Goal: Task Accomplishment & Management: Use online tool/utility

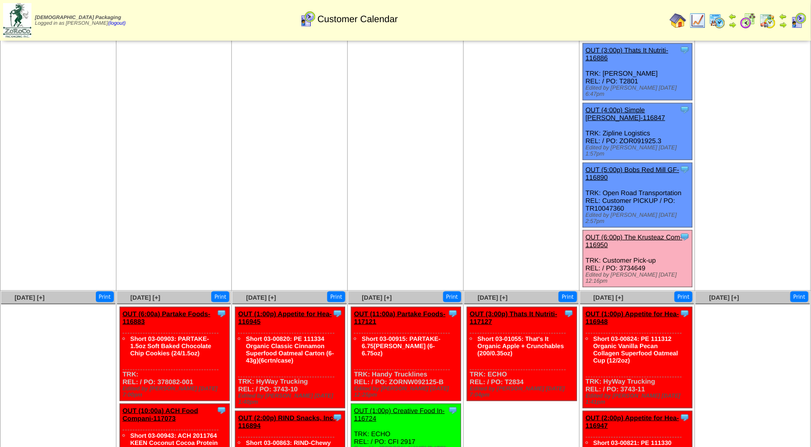
scroll to position [460, 0]
click at [624, 233] on link "OUT (6:00p) The Krusteaz Com-116950" at bounding box center [634, 240] width 97 height 15
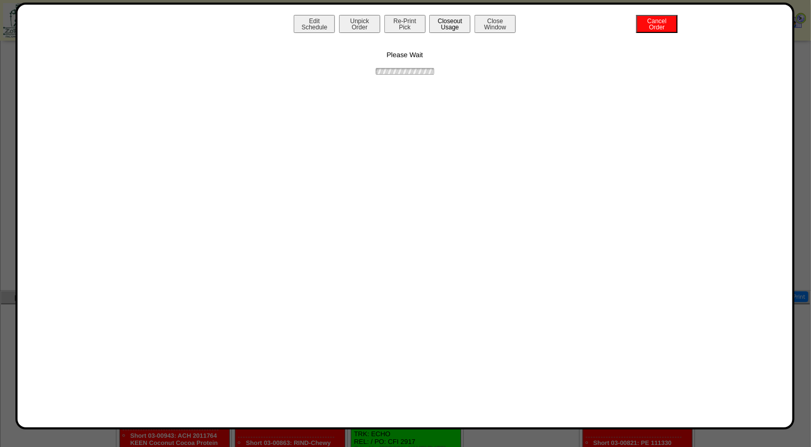
click at [444, 27] on button "Closeout Usage" at bounding box center [449, 24] width 41 height 18
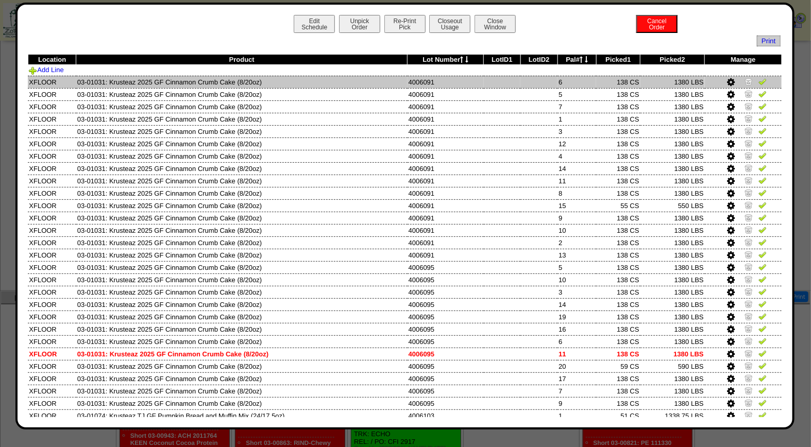
click at [758, 82] on img at bounding box center [762, 81] width 8 height 8
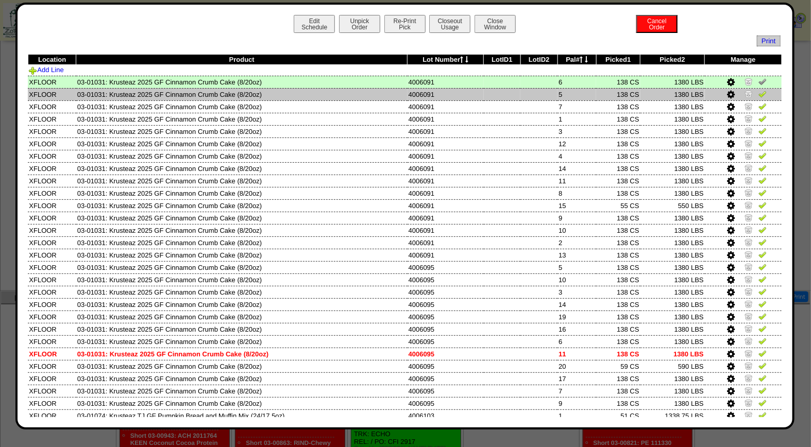
click at [758, 96] on img at bounding box center [762, 94] width 8 height 8
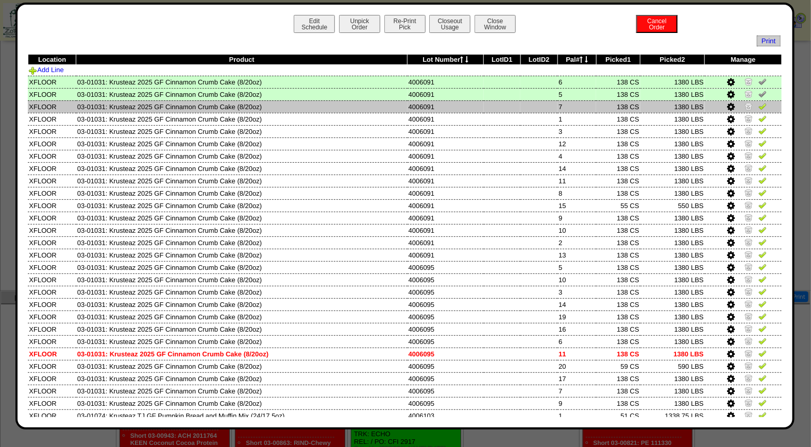
click at [758, 109] on img at bounding box center [762, 106] width 8 height 8
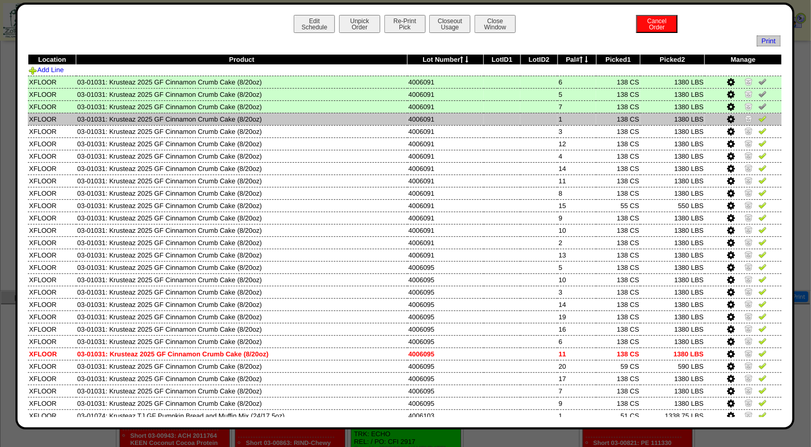
click at [758, 120] on img at bounding box center [762, 118] width 8 height 8
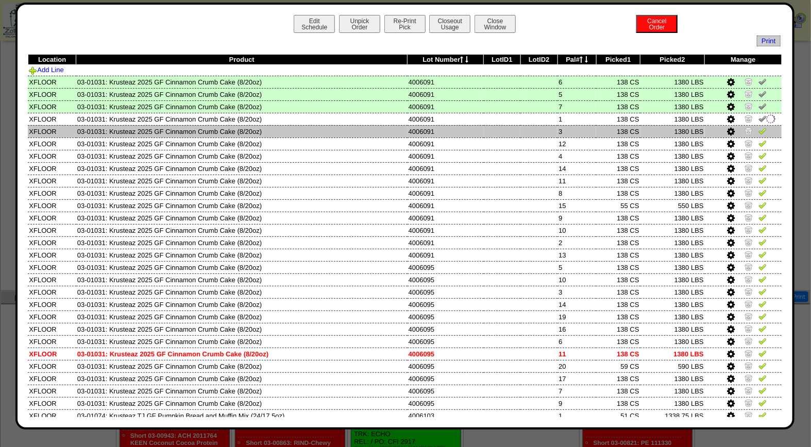
click at [758, 131] on img at bounding box center [762, 131] width 8 height 8
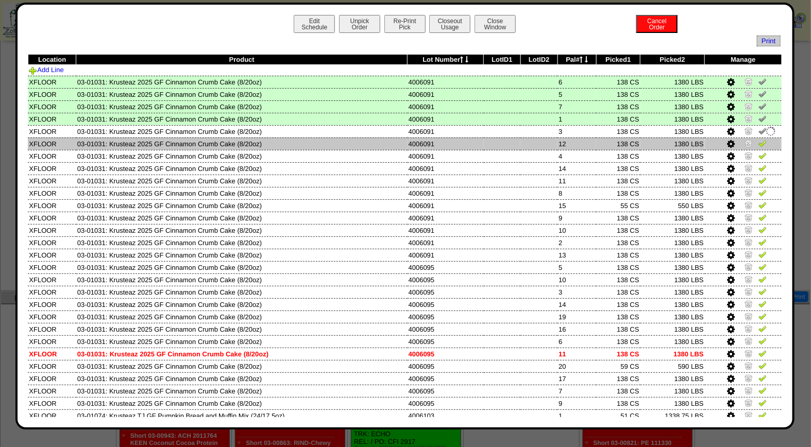
click at [758, 141] on img at bounding box center [762, 143] width 8 height 8
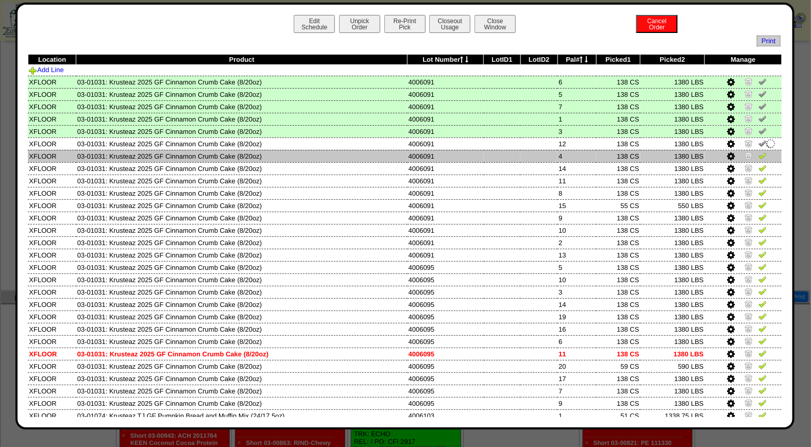
click at [758, 157] on img at bounding box center [762, 155] width 8 height 8
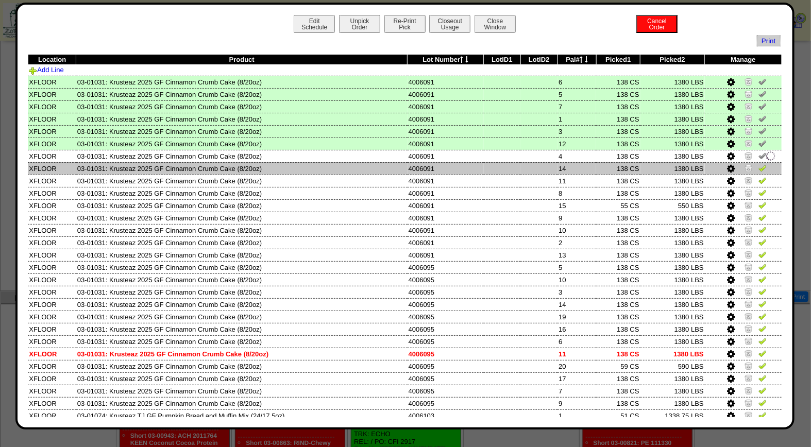
click at [754, 162] on td at bounding box center [743, 168] width 77 height 12
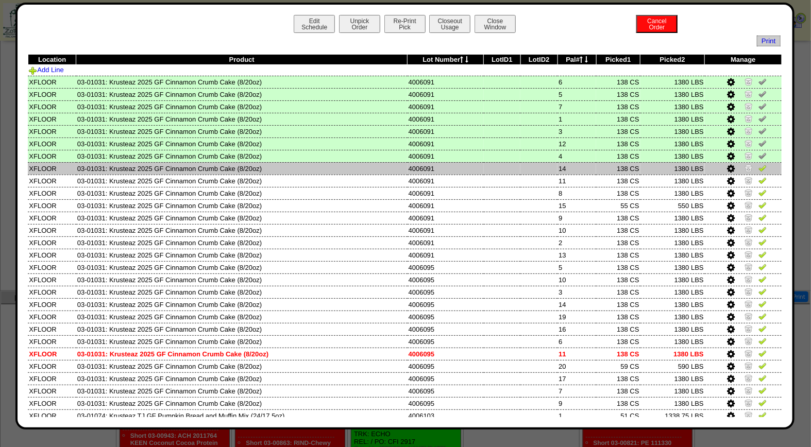
click at [758, 167] on img at bounding box center [762, 168] width 8 height 8
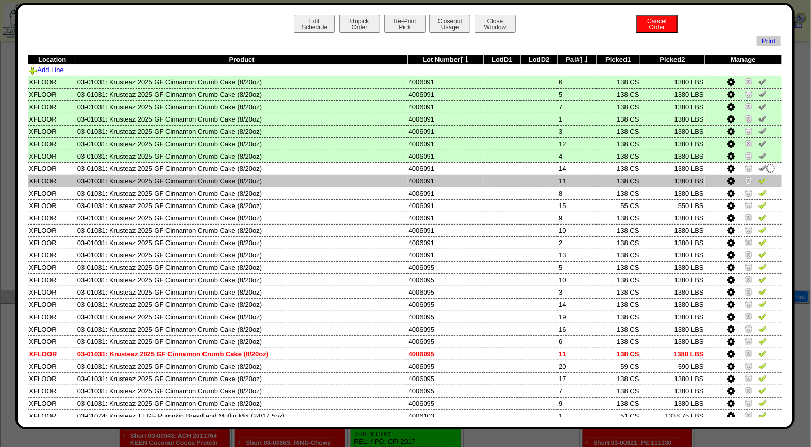
click at [758, 176] on img at bounding box center [762, 180] width 8 height 8
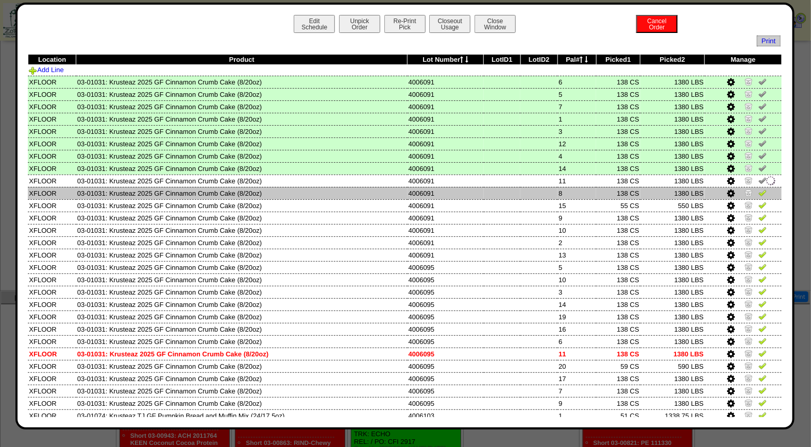
click at [758, 189] on img at bounding box center [762, 193] width 8 height 8
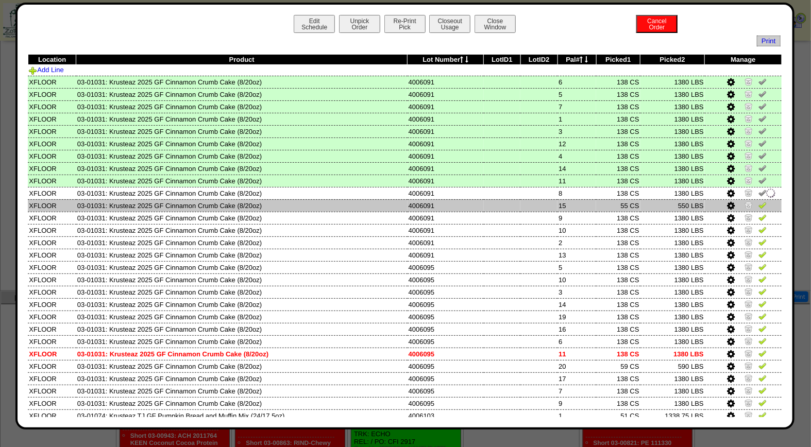
click at [758, 201] on img at bounding box center [762, 205] width 8 height 8
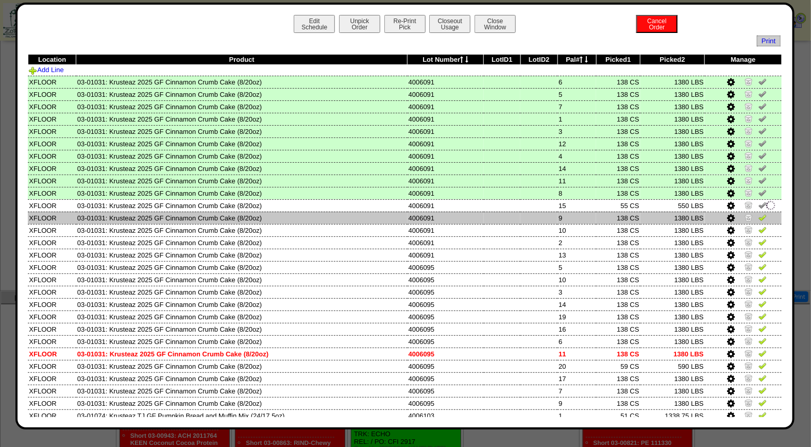
click at [758, 213] on img at bounding box center [762, 217] width 8 height 8
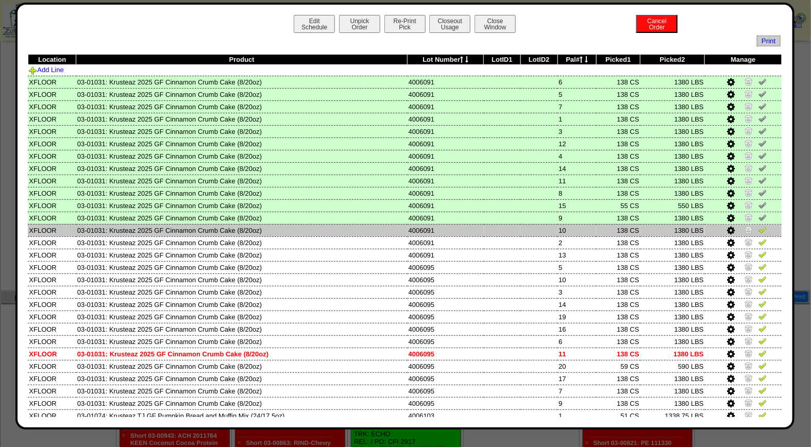
click at [758, 228] on img at bounding box center [762, 230] width 8 height 8
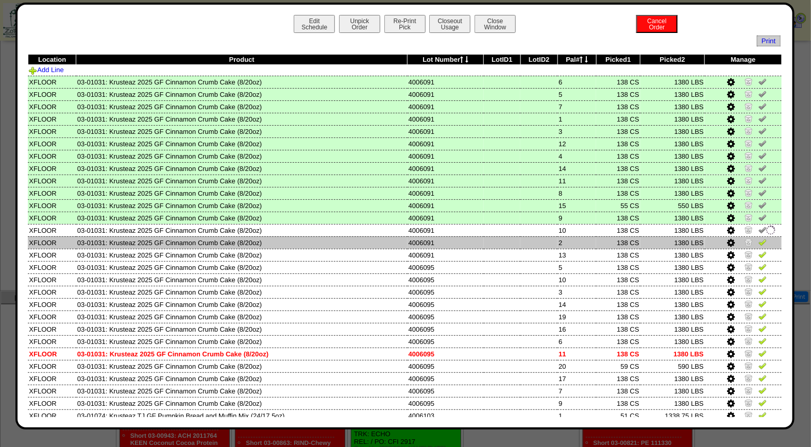
click at [758, 240] on img at bounding box center [762, 242] width 8 height 8
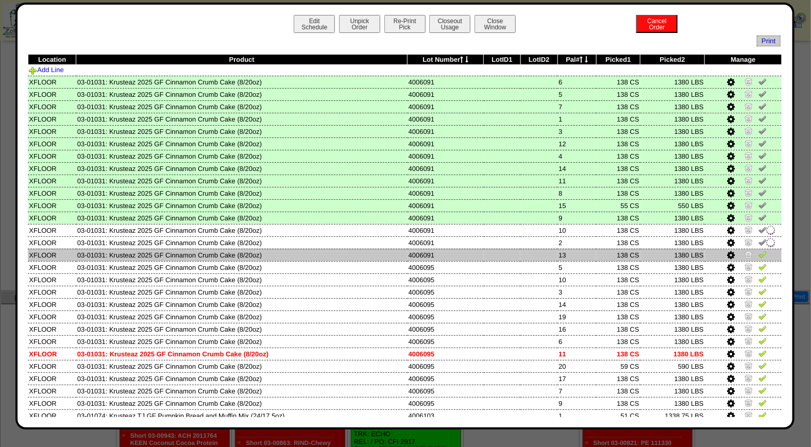
click at [758, 256] on link at bounding box center [762, 256] width 8 height 8
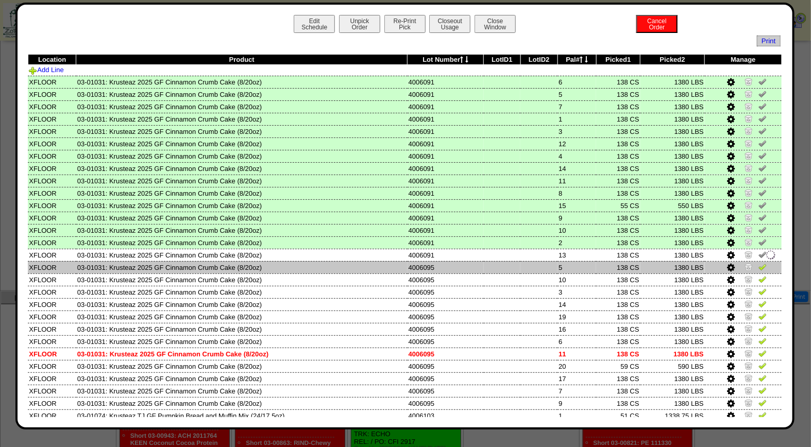
click at [758, 264] on img at bounding box center [762, 267] width 8 height 8
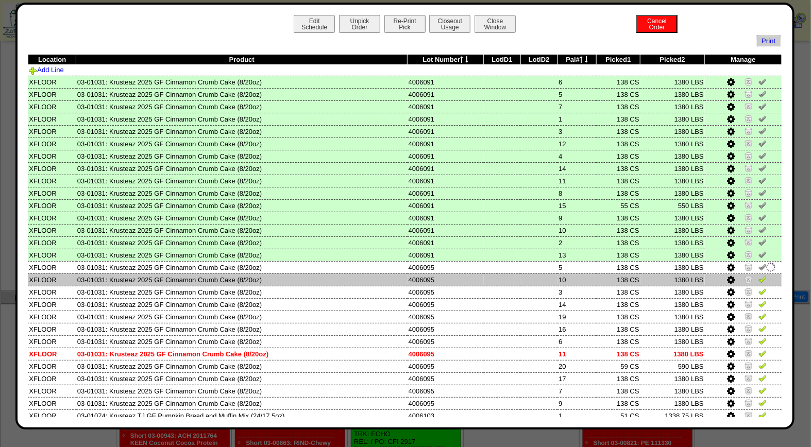
click at [758, 276] on img at bounding box center [762, 279] width 8 height 8
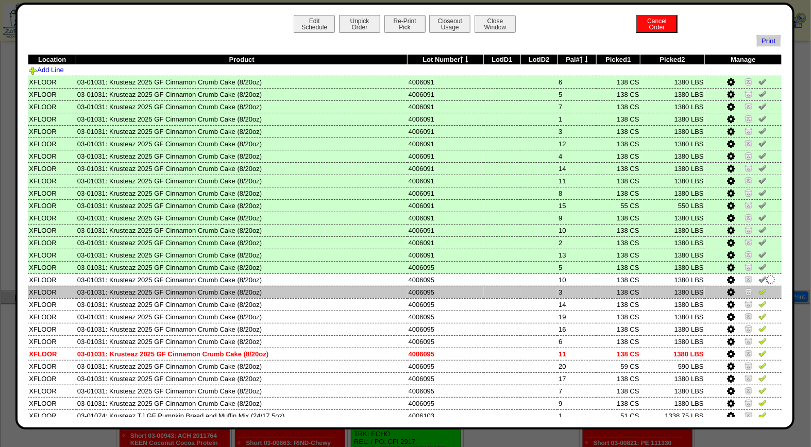
click at [758, 287] on img at bounding box center [762, 291] width 8 height 8
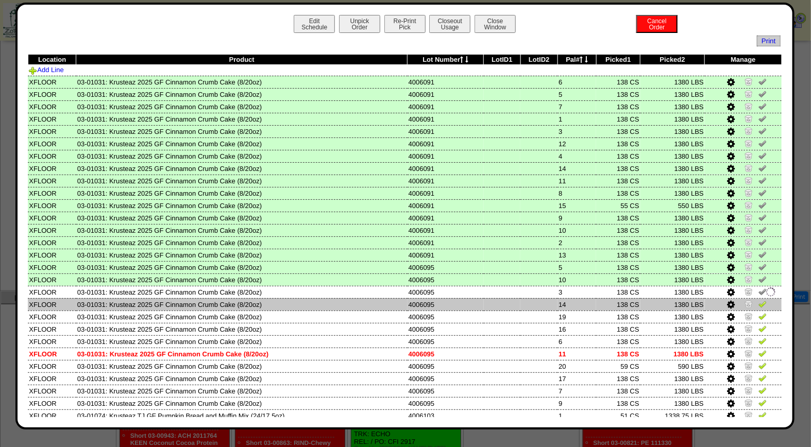
click at [758, 301] on img at bounding box center [762, 304] width 8 height 8
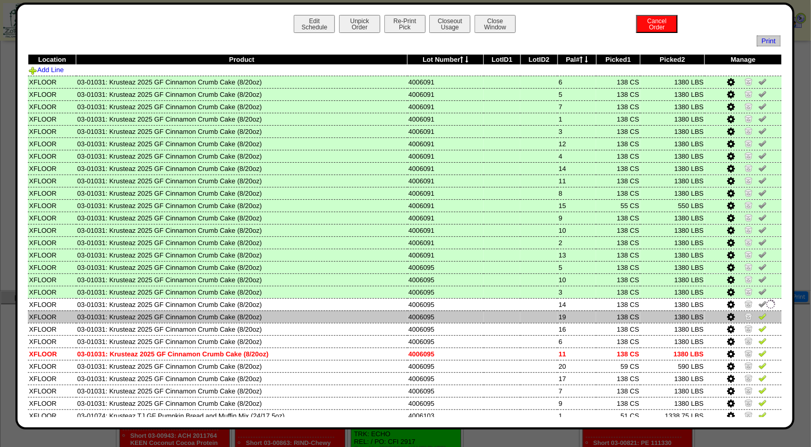
click at [758, 312] on img at bounding box center [762, 316] width 8 height 8
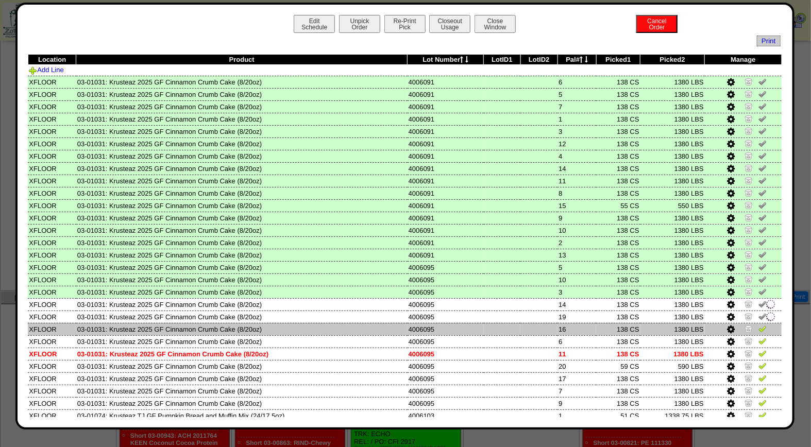
click at [758, 325] on img at bounding box center [762, 329] width 8 height 8
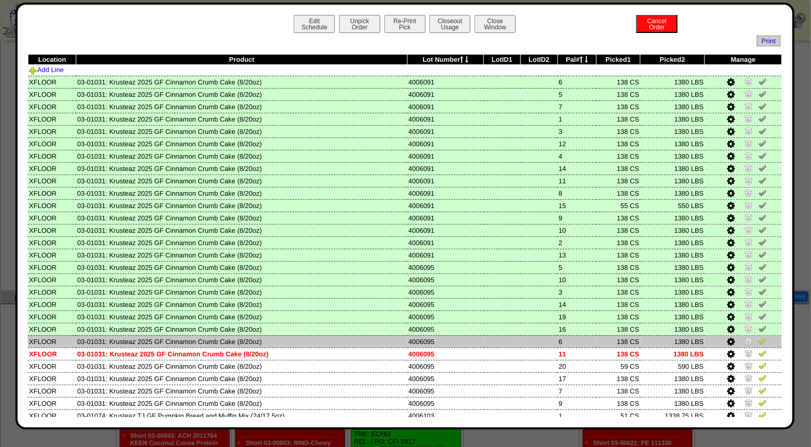
click at [758, 337] on img at bounding box center [762, 341] width 8 height 8
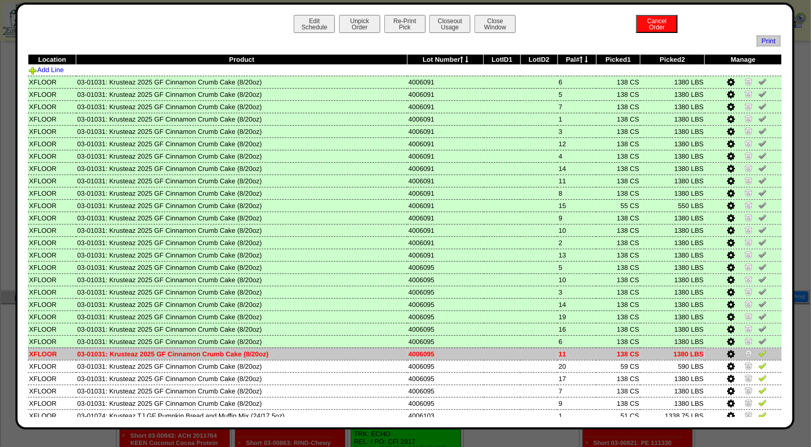
click at [758, 349] on img at bounding box center [762, 353] width 8 height 8
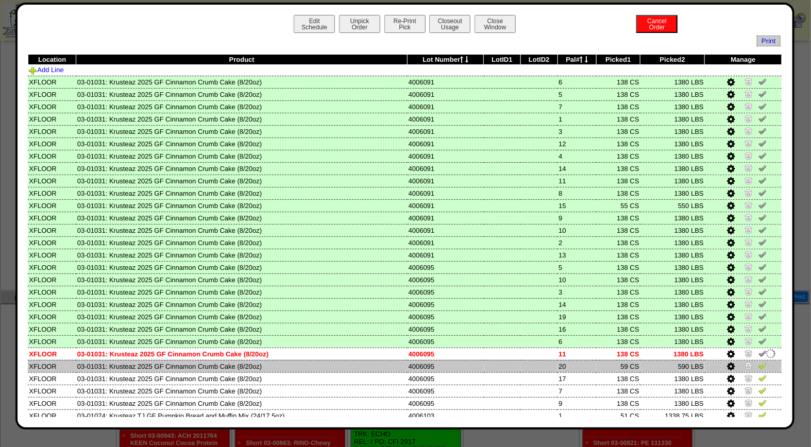
click at [758, 362] on img at bounding box center [762, 366] width 8 height 8
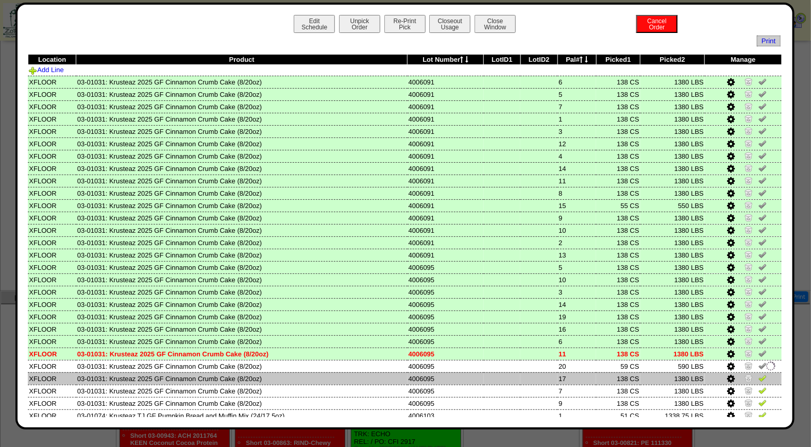
click at [758, 374] on img at bounding box center [762, 378] width 8 height 8
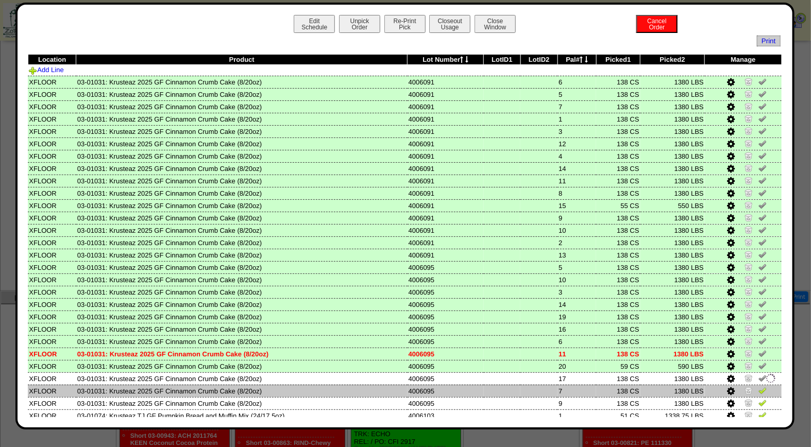
click at [758, 388] on img at bounding box center [762, 390] width 8 height 8
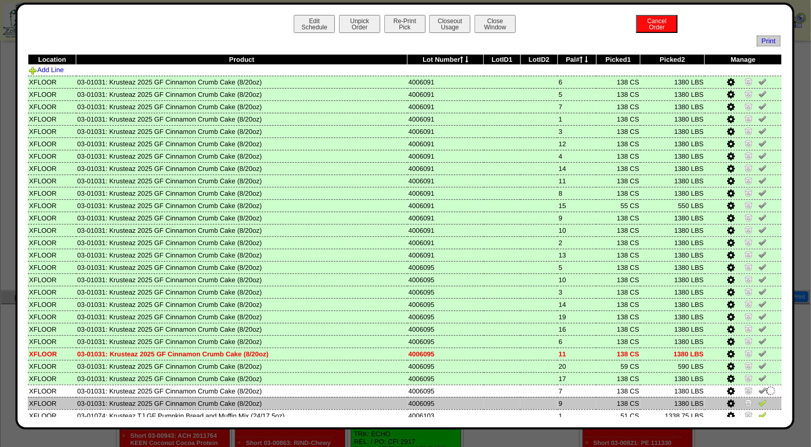
click at [758, 399] on img at bounding box center [762, 403] width 8 height 8
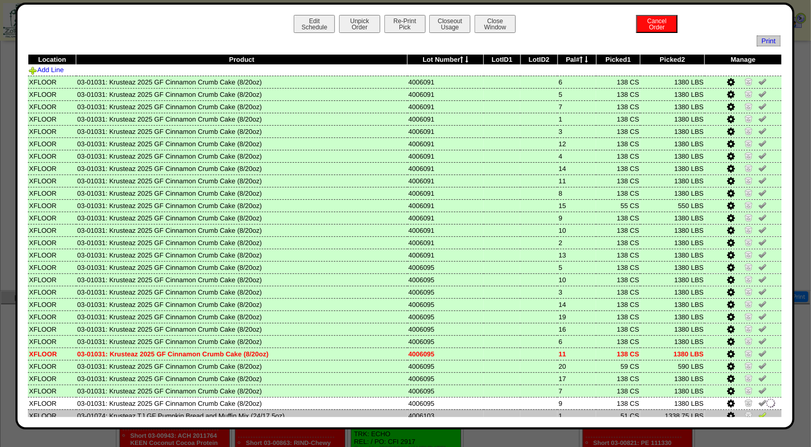
click at [758, 411] on img at bounding box center [762, 415] width 8 height 8
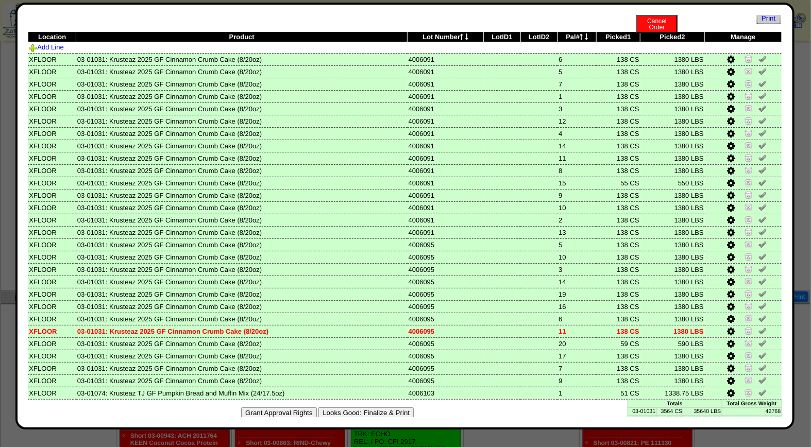
scroll to position [25, 0]
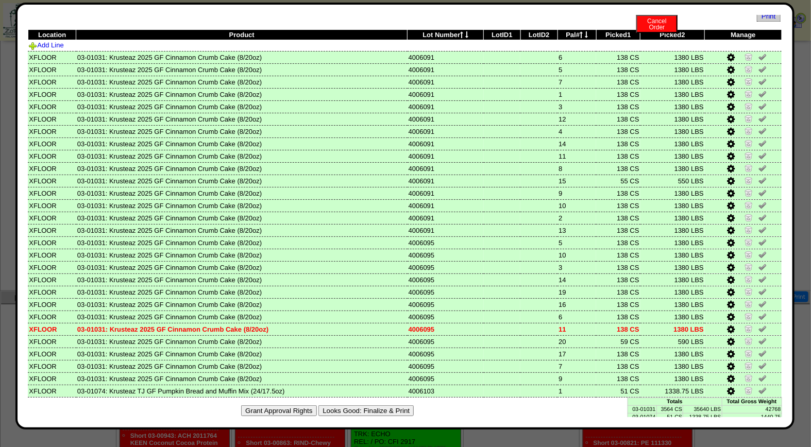
drag, startPoint x: 393, startPoint y: 405, endPoint x: 463, endPoint y: 104, distance: 309.4
click at [393, 405] on button "Looks Good: Finalize & Print" at bounding box center [365, 410] width 95 height 11
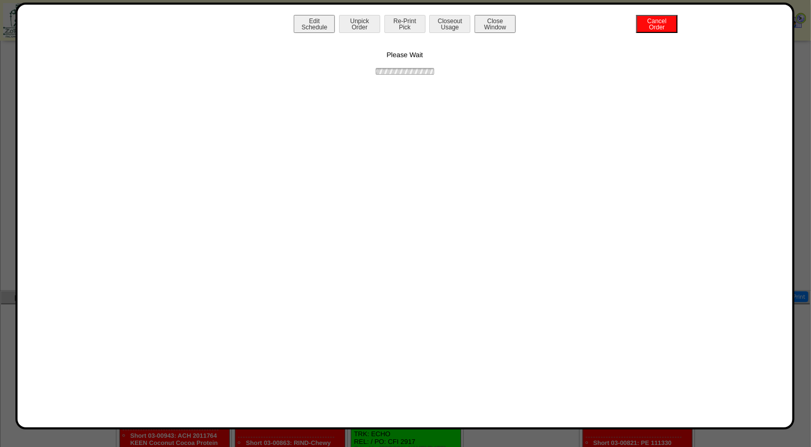
scroll to position [0, 0]
click at [414, 24] on button "Print BOL" at bounding box center [404, 24] width 41 height 18
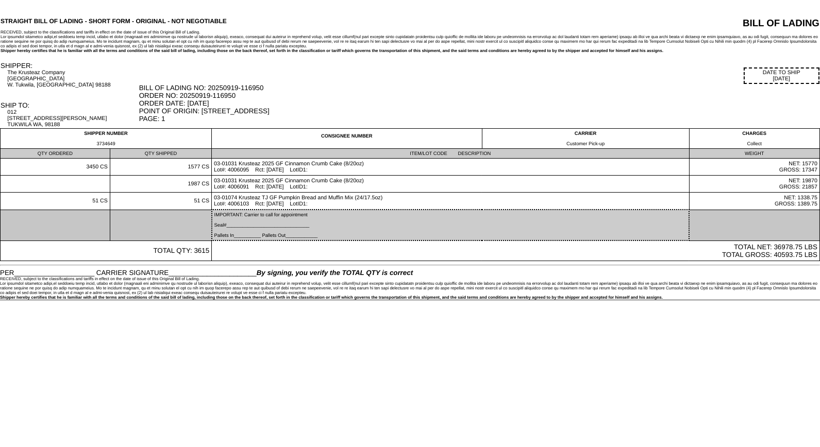
click at [380, 233] on td "IMPORTANT: Carrier to call for appointment Seal#_______________________________…" at bounding box center [450, 225] width 477 height 31
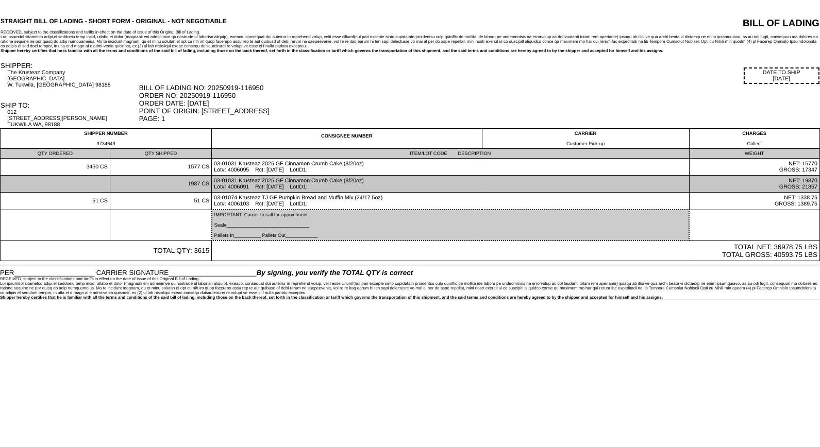
click at [162, 193] on td "1987 CS" at bounding box center [160, 184] width 101 height 17
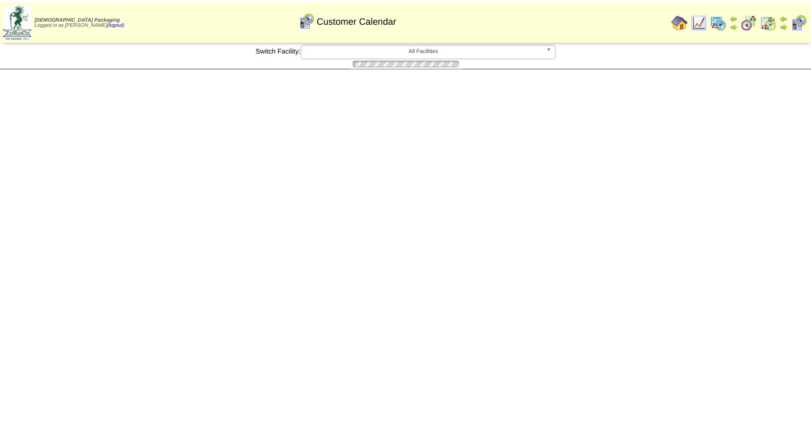
scroll to position [460, 0]
